Goal: Task Accomplishment & Management: Manage account settings

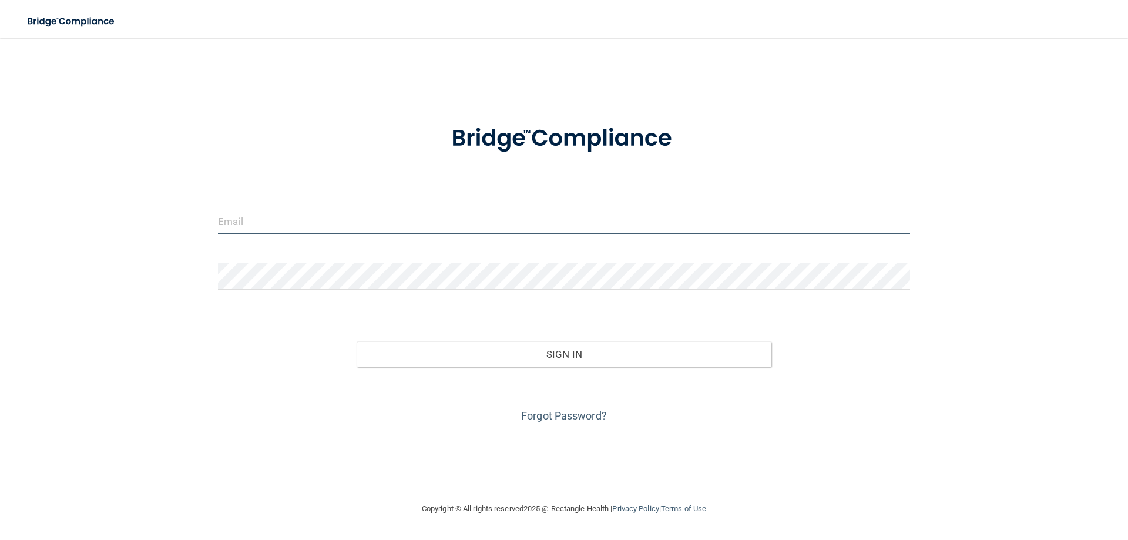
click at [400, 225] on input "email" at bounding box center [564, 221] width 692 height 26
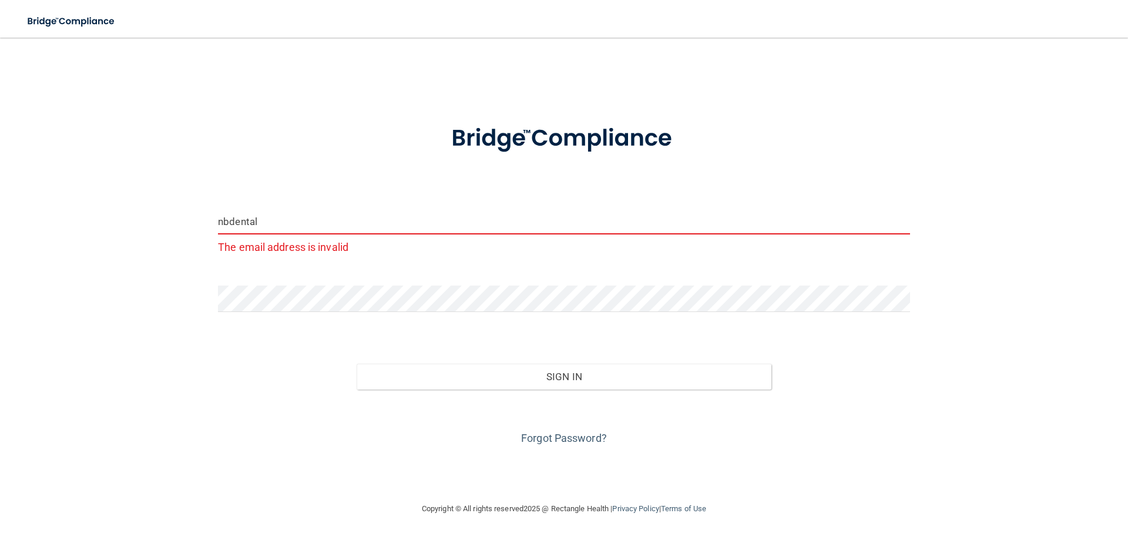
click at [271, 217] on input "nbdental" at bounding box center [564, 221] width 692 height 26
drag, startPoint x: 267, startPoint y: 223, endPoint x: 106, endPoint y: 198, distance: 162.8
click at [109, 207] on div "nbdental The email address is invalid Invalid email/password. You don't have pe…" at bounding box center [563, 269] width 1081 height 441
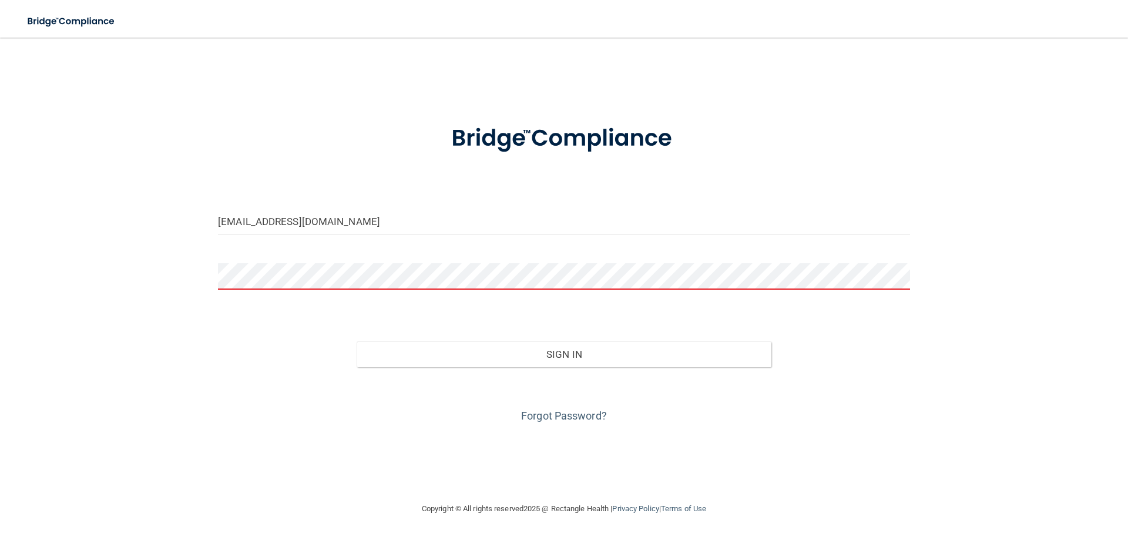
click at [288, 290] on div at bounding box center [564, 280] width 710 height 35
click at [357, 341] on button "Sign In" at bounding box center [564, 354] width 415 height 26
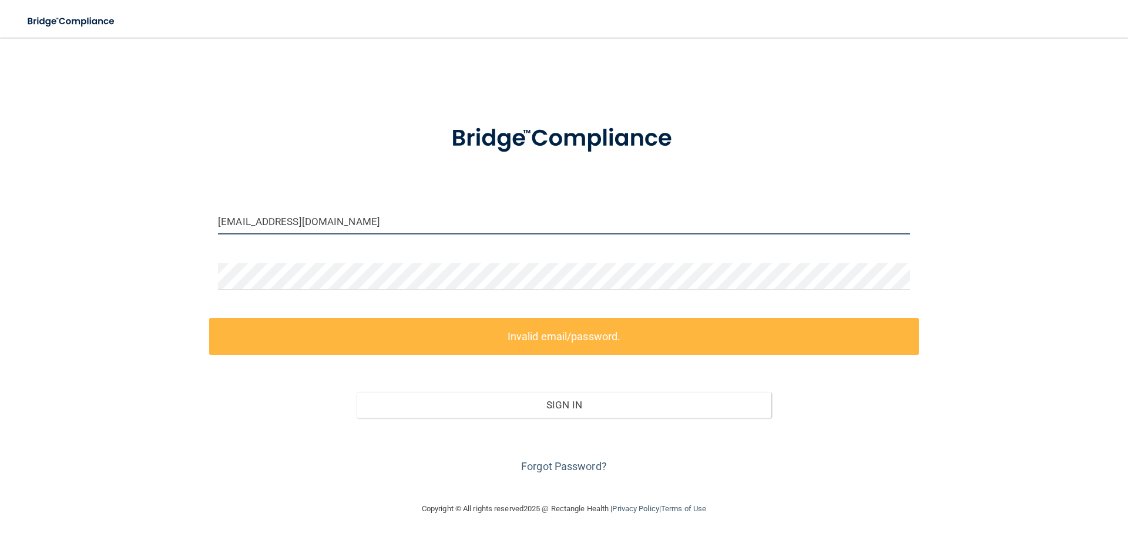
drag, startPoint x: 282, startPoint y: 221, endPoint x: 201, endPoint y: 224, distance: 81.1
click at [201, 224] on div "[EMAIL_ADDRESS][DOMAIN_NAME] Invalid email/password. You don't have permission …" at bounding box center [563, 269] width 1081 height 441
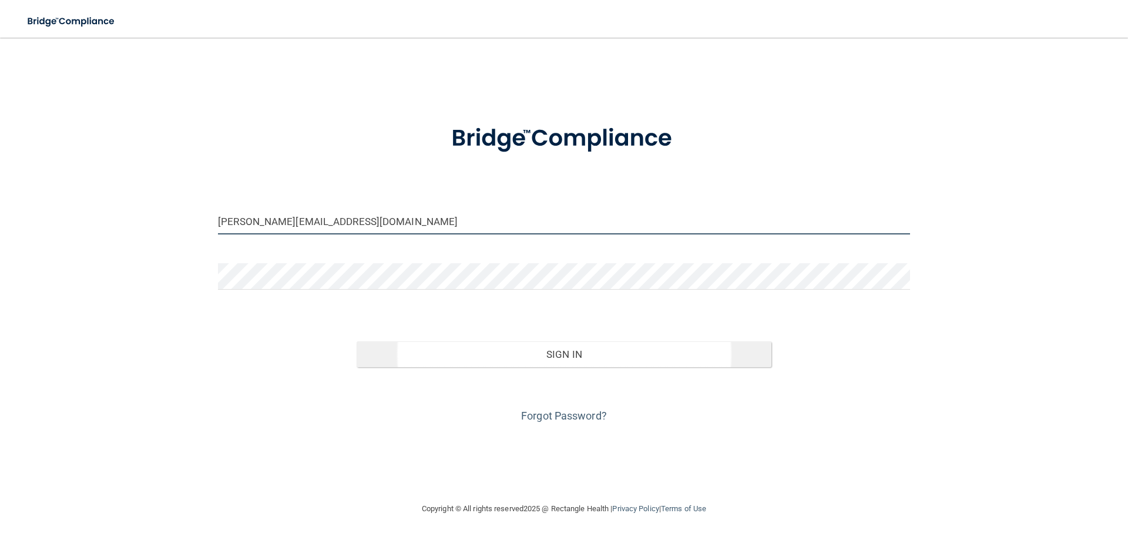
type input "[PERSON_NAME][EMAIL_ADDRESS][DOMAIN_NAME]"
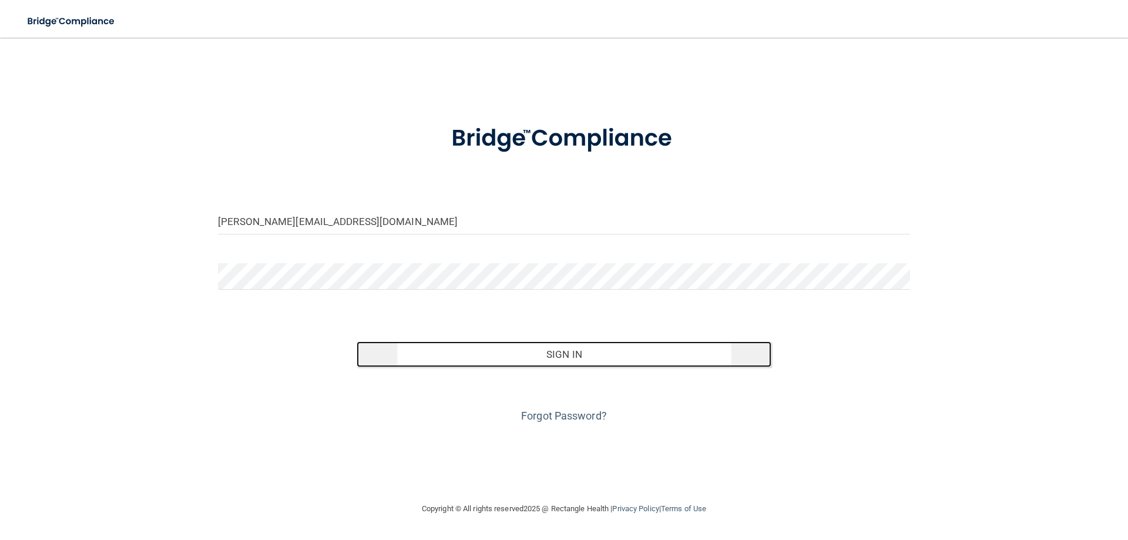
click at [577, 359] on button "Sign In" at bounding box center [564, 354] width 415 height 26
